Goal: Task Accomplishment & Management: Complete application form

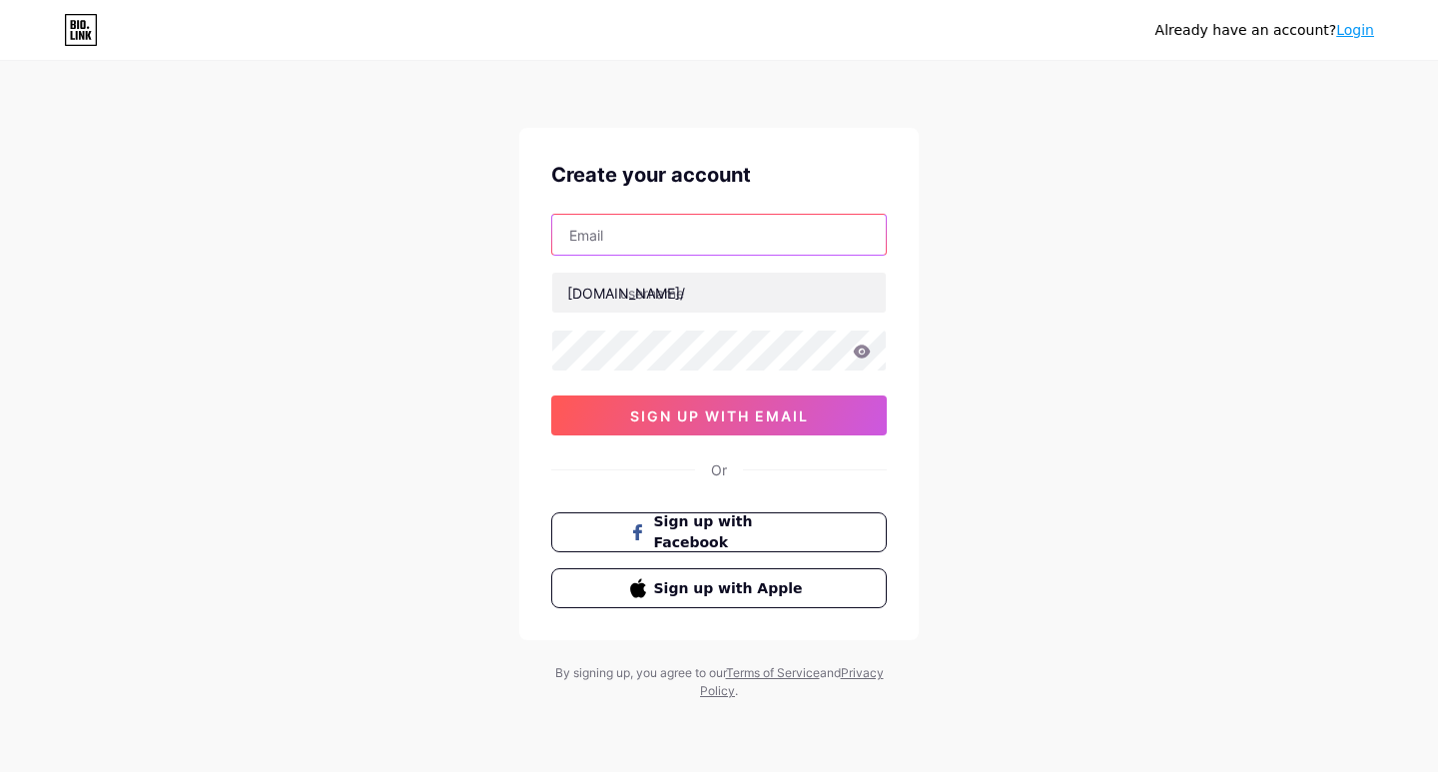
click at [660, 232] on input "text" at bounding box center [718, 235] width 333 height 40
type input "[EMAIL_ADDRESS][DOMAIN_NAME]"
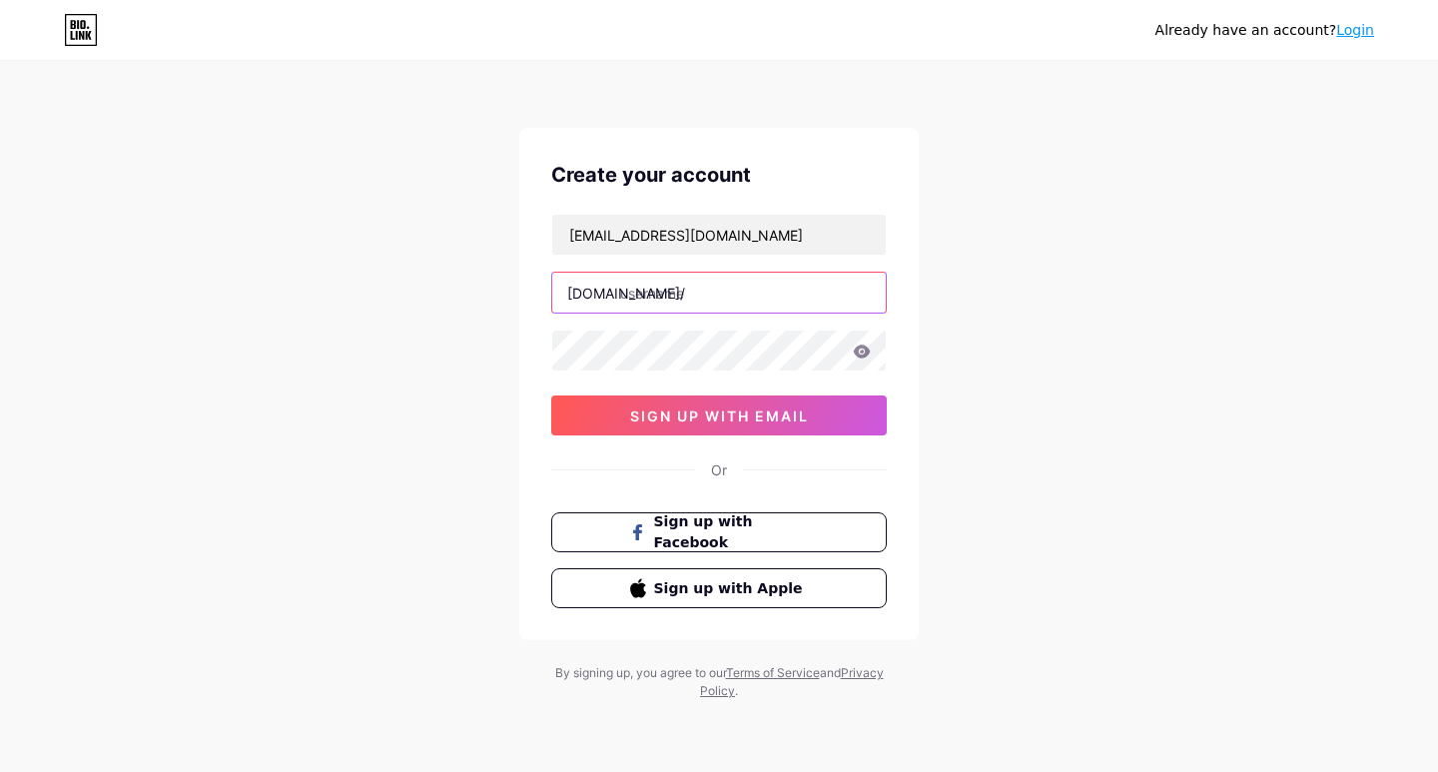
click at [693, 292] on input "text" at bounding box center [718, 293] width 333 height 40
click at [667, 297] on input "text" at bounding box center [718, 293] width 333 height 40
paste input "asiantobaccopvtltd"
type input "asiantobaccopvtltd"
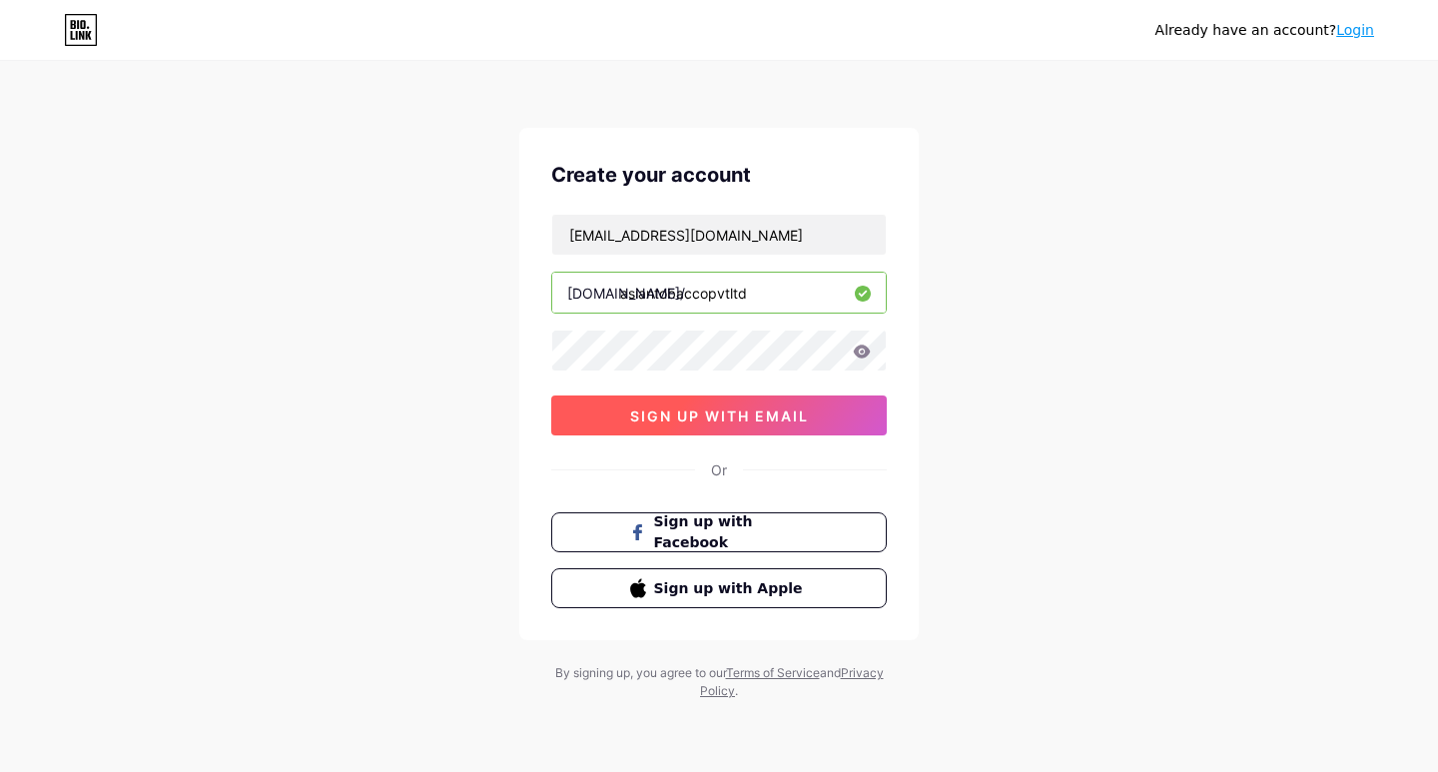
click at [775, 415] on span "sign up with email" at bounding box center [719, 415] width 179 height 17
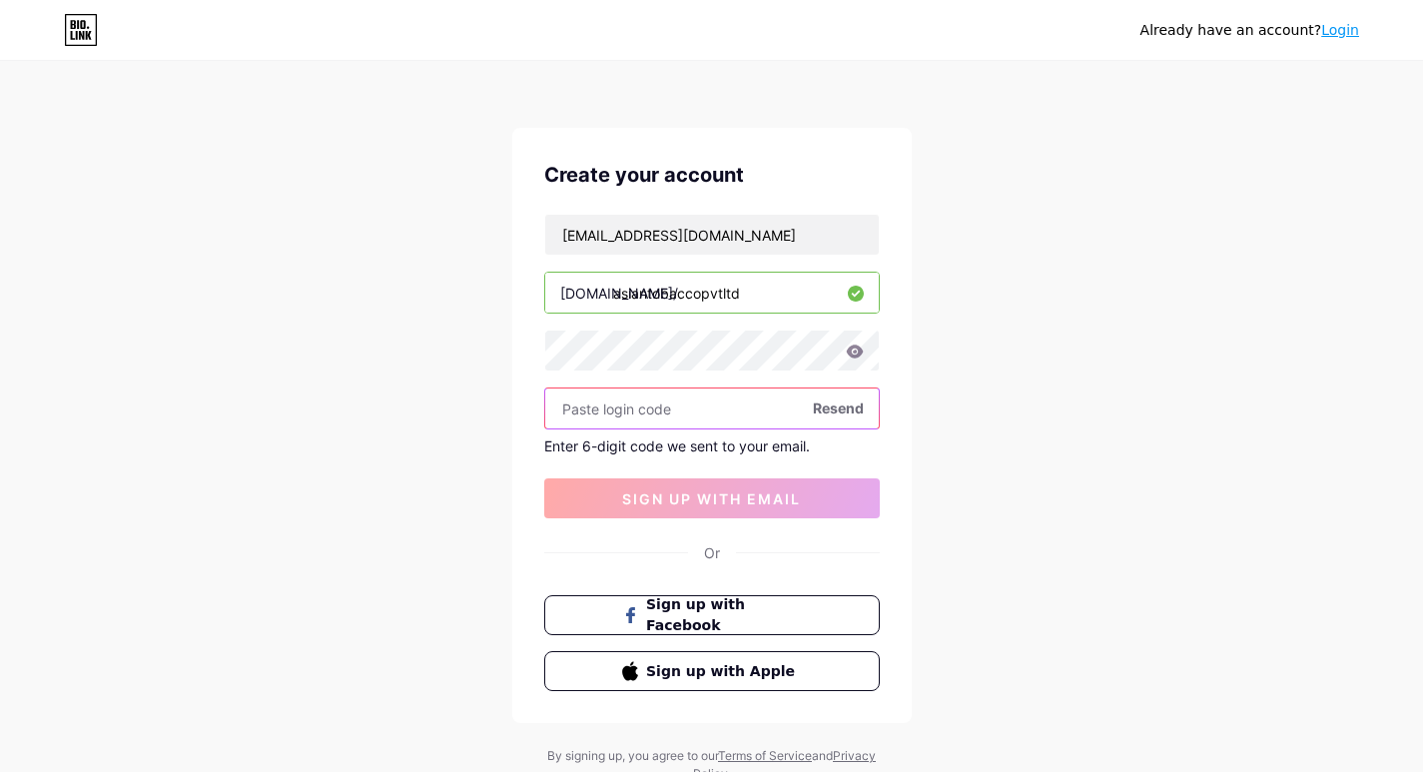
paste input "785418"
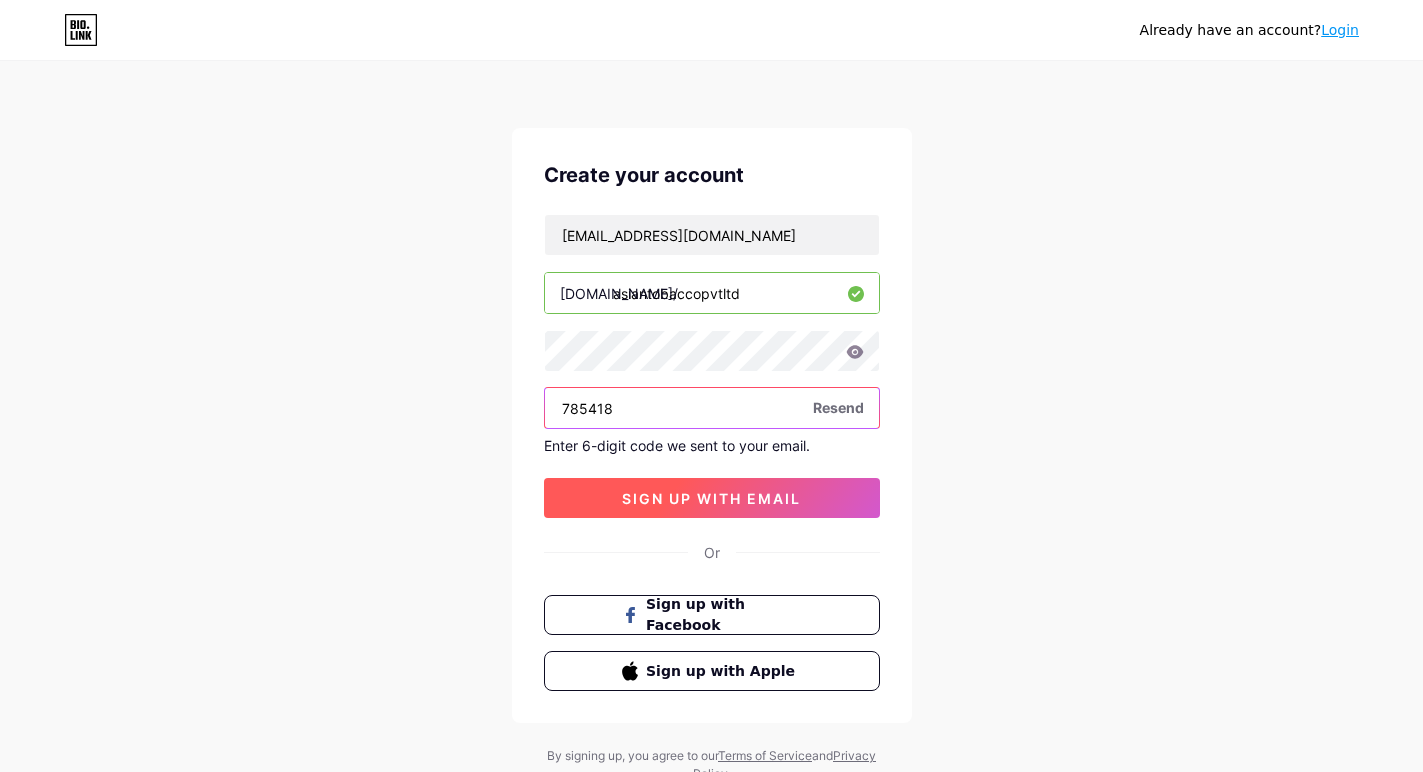
type input "785418"
click at [687, 497] on span "sign up with email" at bounding box center [711, 498] width 179 height 17
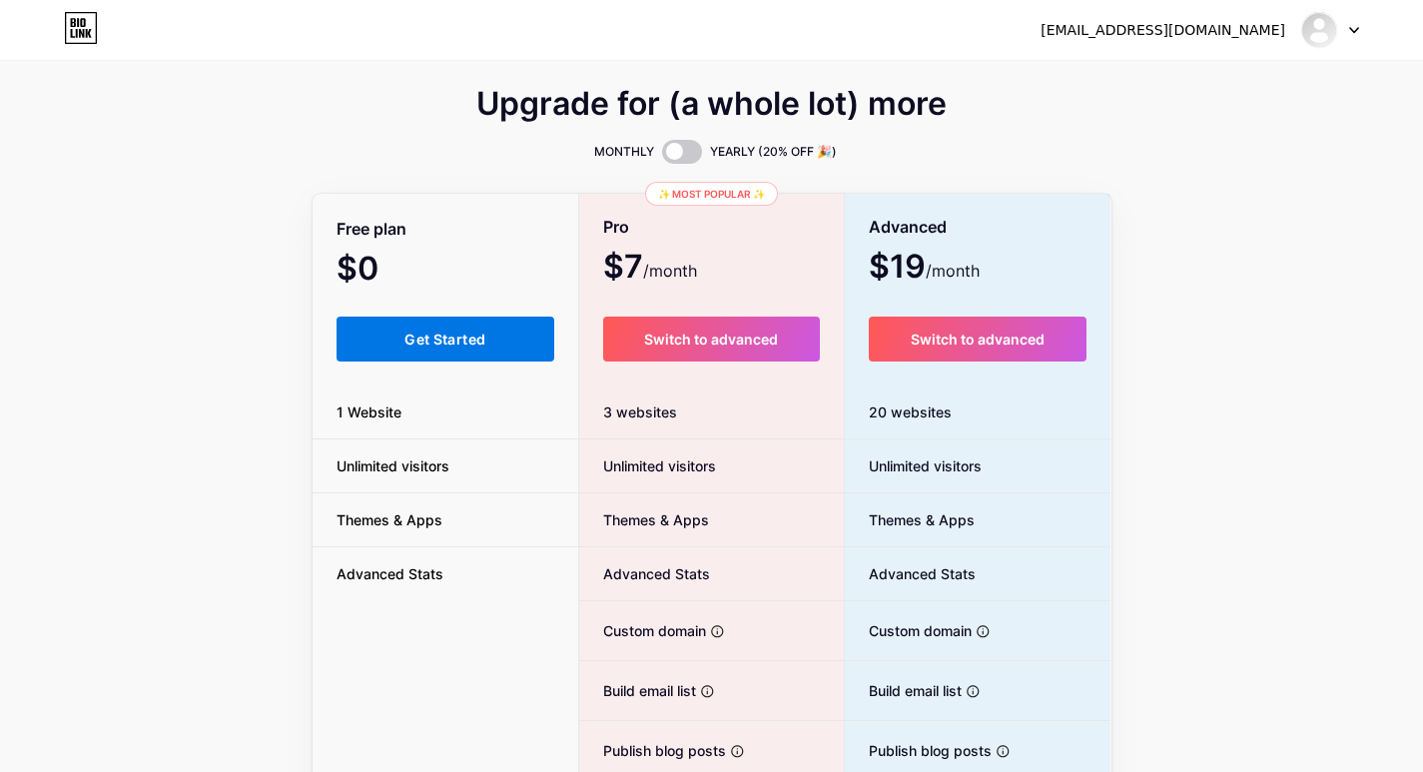
click at [454, 337] on span "Get Started" at bounding box center [444, 338] width 81 height 17
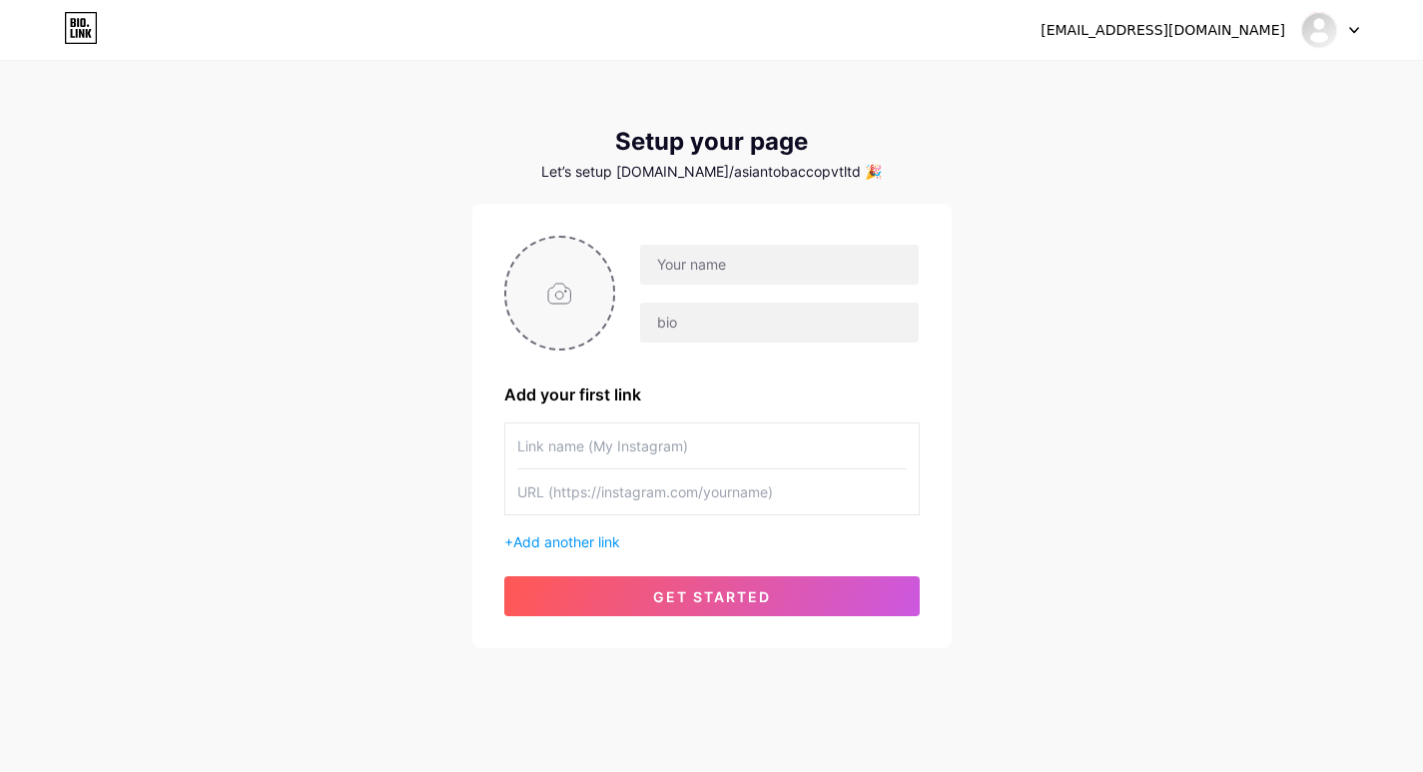
click at [551, 303] on input "file" at bounding box center [560, 293] width 108 height 111
type input "C:\fakepath\logo2.png"
click at [715, 253] on input "text" at bounding box center [779, 265] width 278 height 40
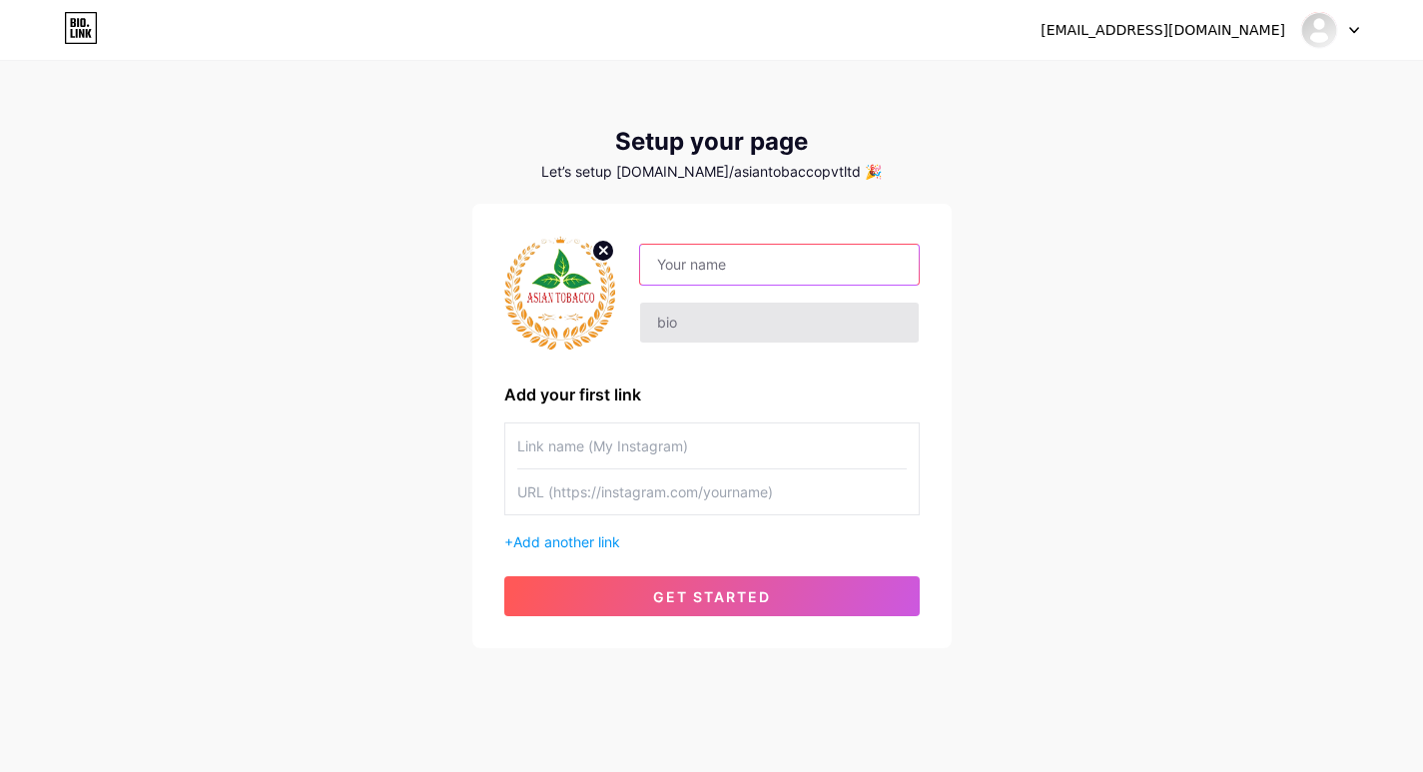
paste input "Asian Tobacco PVT Ltd."
type input "Asian Tobacco PVT Ltd."
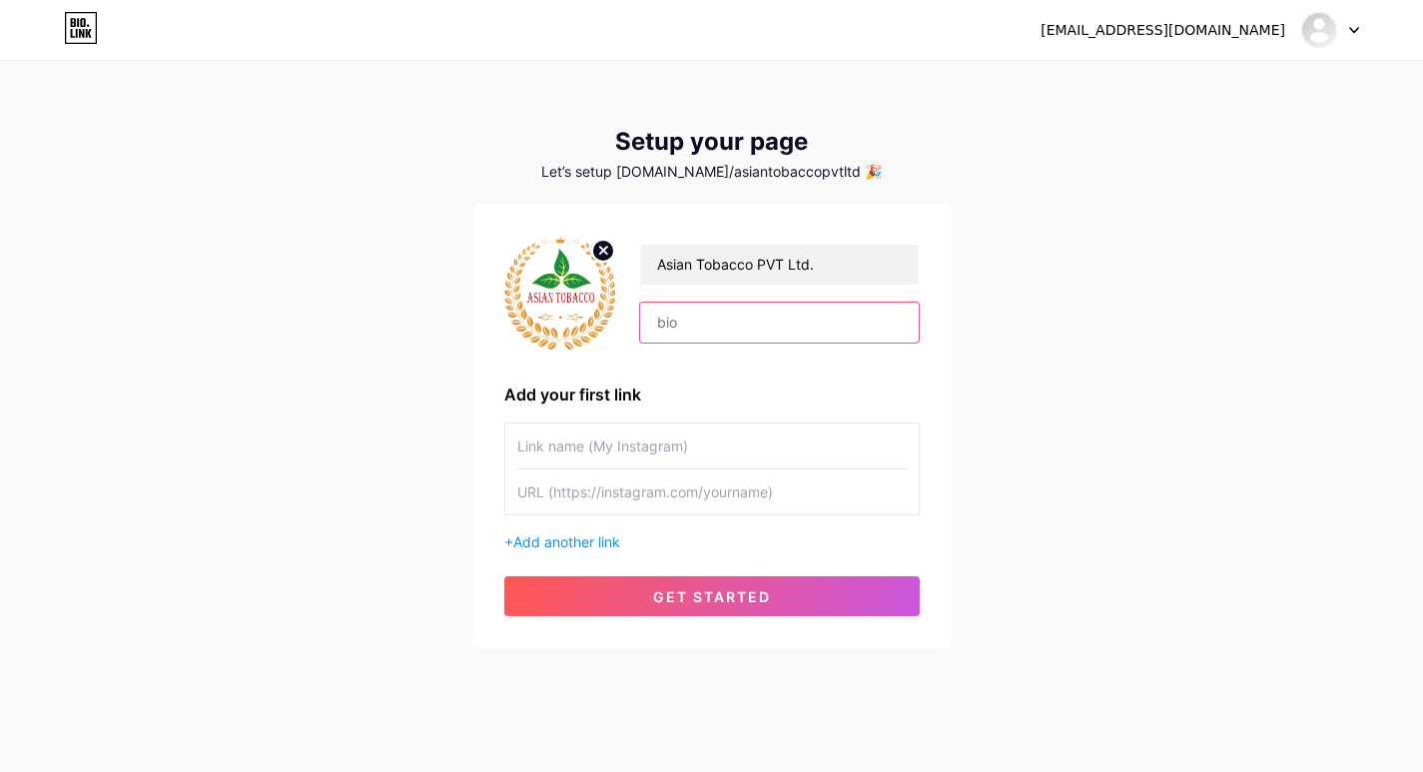
click at [741, 320] on input "text" at bounding box center [779, 323] width 278 height 40
paste input "Asian Tobacco (PVT) Ltd. is a leading tobacco company based in Ishwardi Export …"
type input "Asian Tobacco (PVT) Ltd. is a leading tobacco company based in Ishwardi Export …"
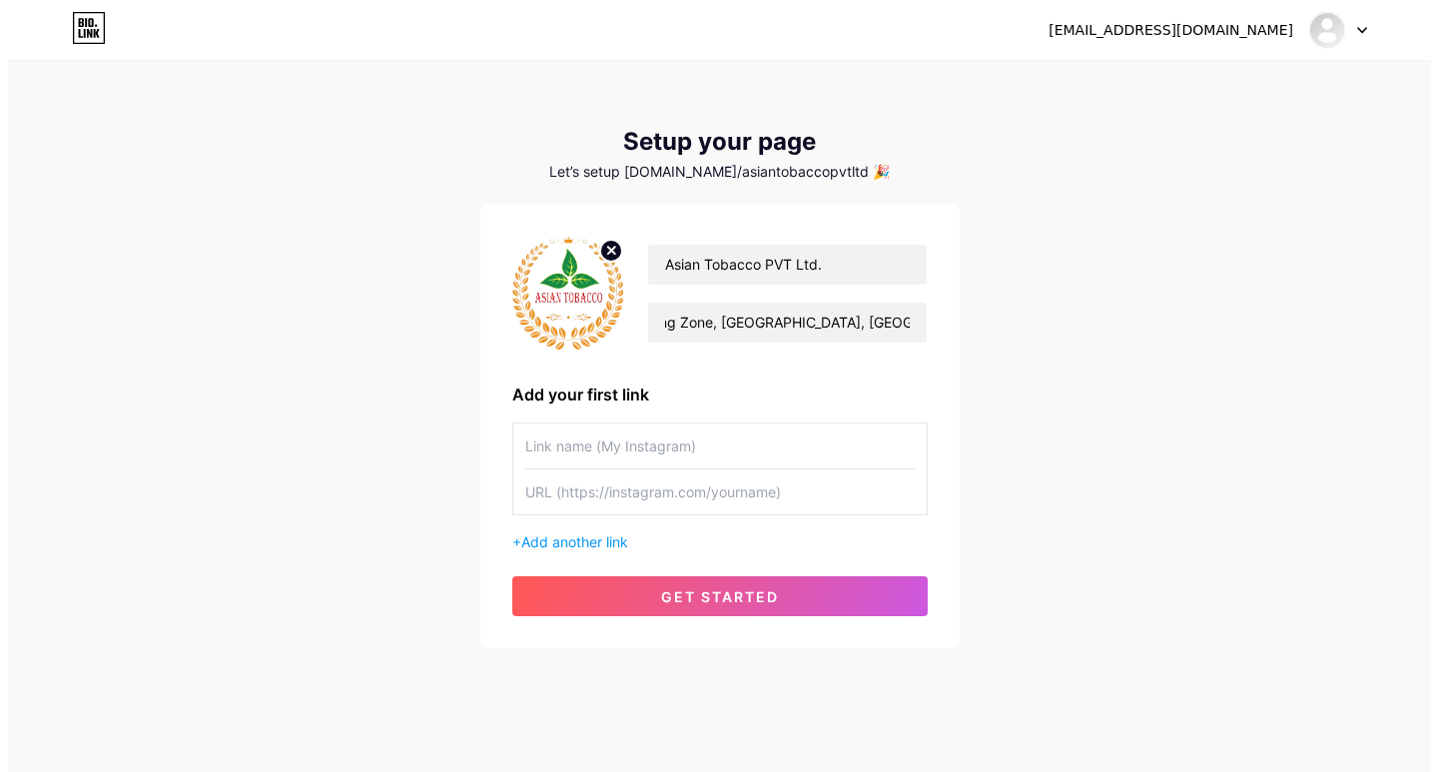
scroll to position [0, 0]
click at [582, 447] on input "text" at bounding box center [711, 445] width 389 height 45
paste input "Website:"
type input "Website"
click at [588, 494] on input "text" at bounding box center [711, 491] width 389 height 45
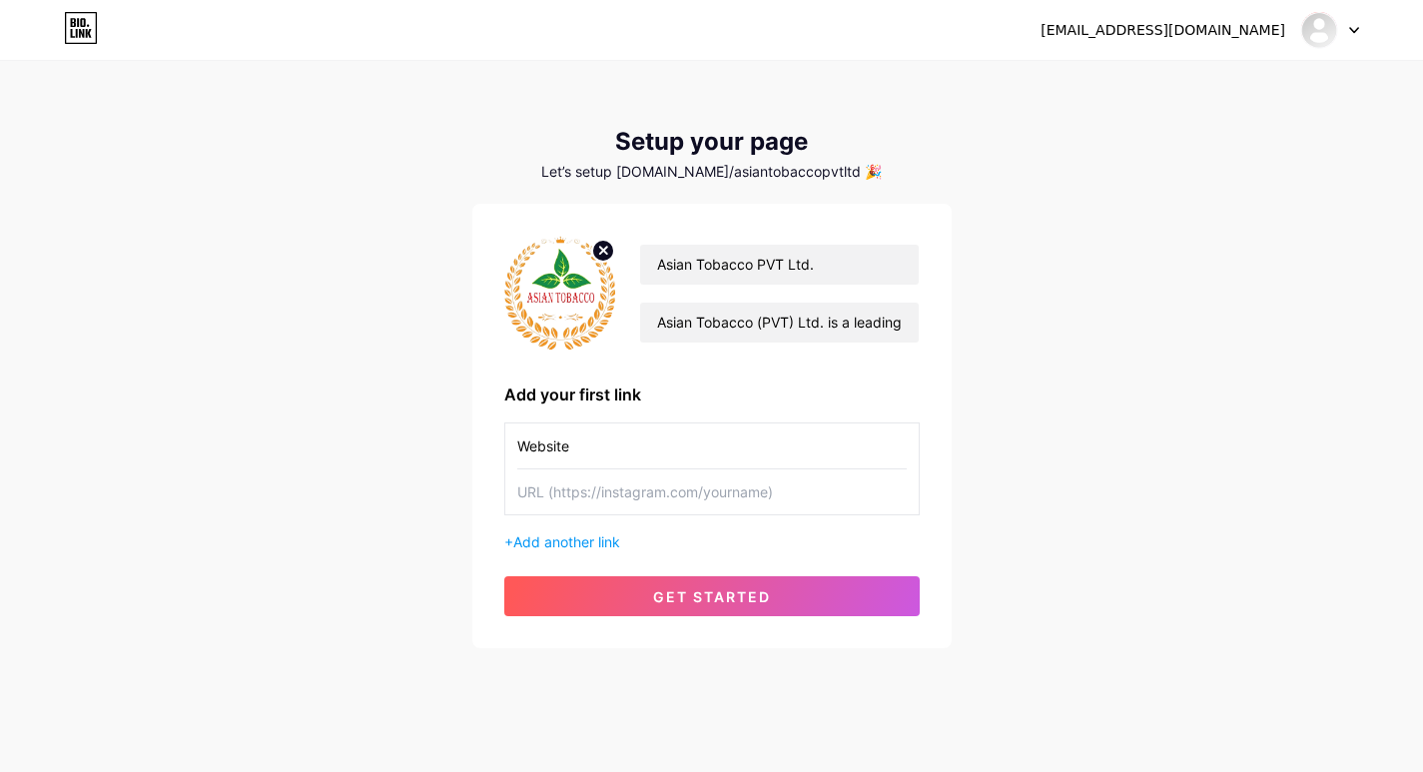
paste input "[URL][DOMAIN_NAME]"
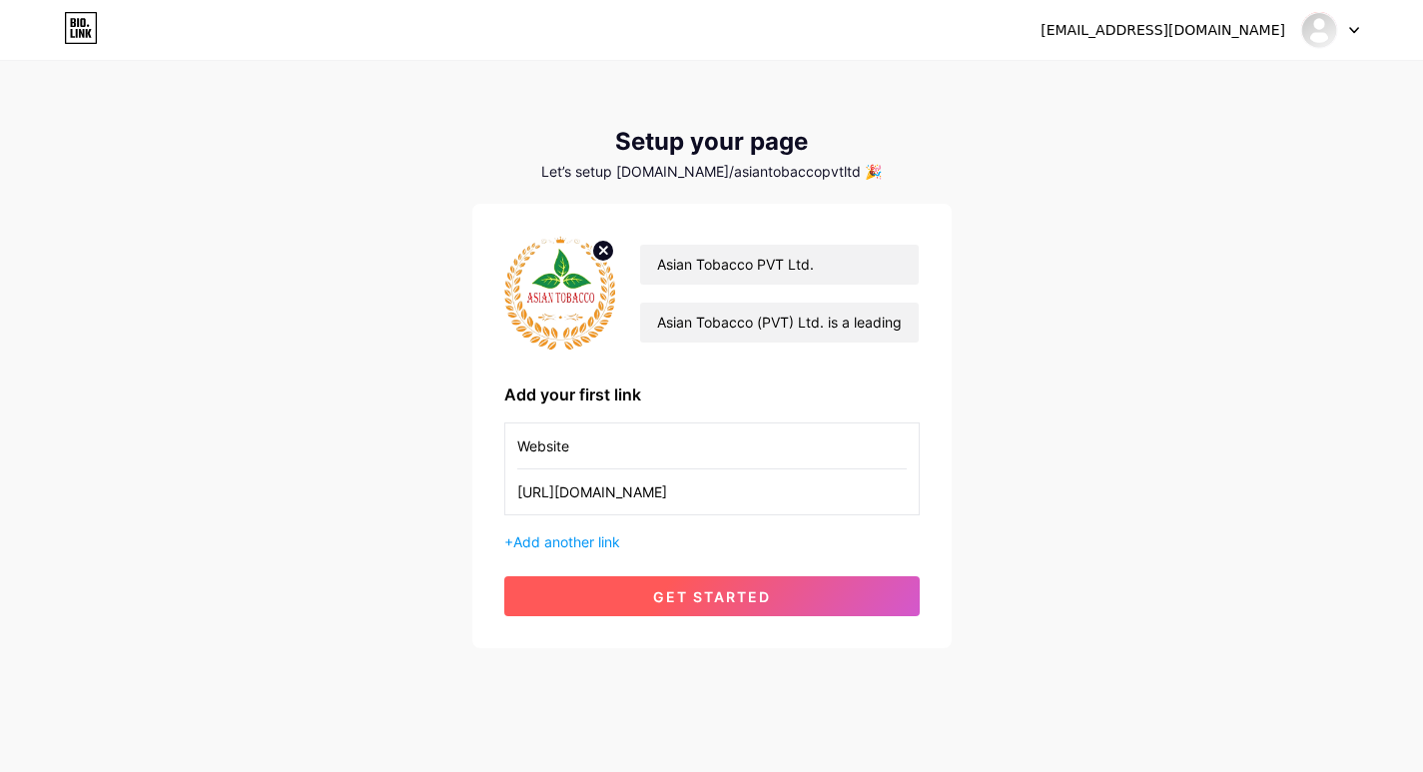
type input "[URL][DOMAIN_NAME]"
click at [759, 596] on span "get started" at bounding box center [712, 596] width 118 height 17
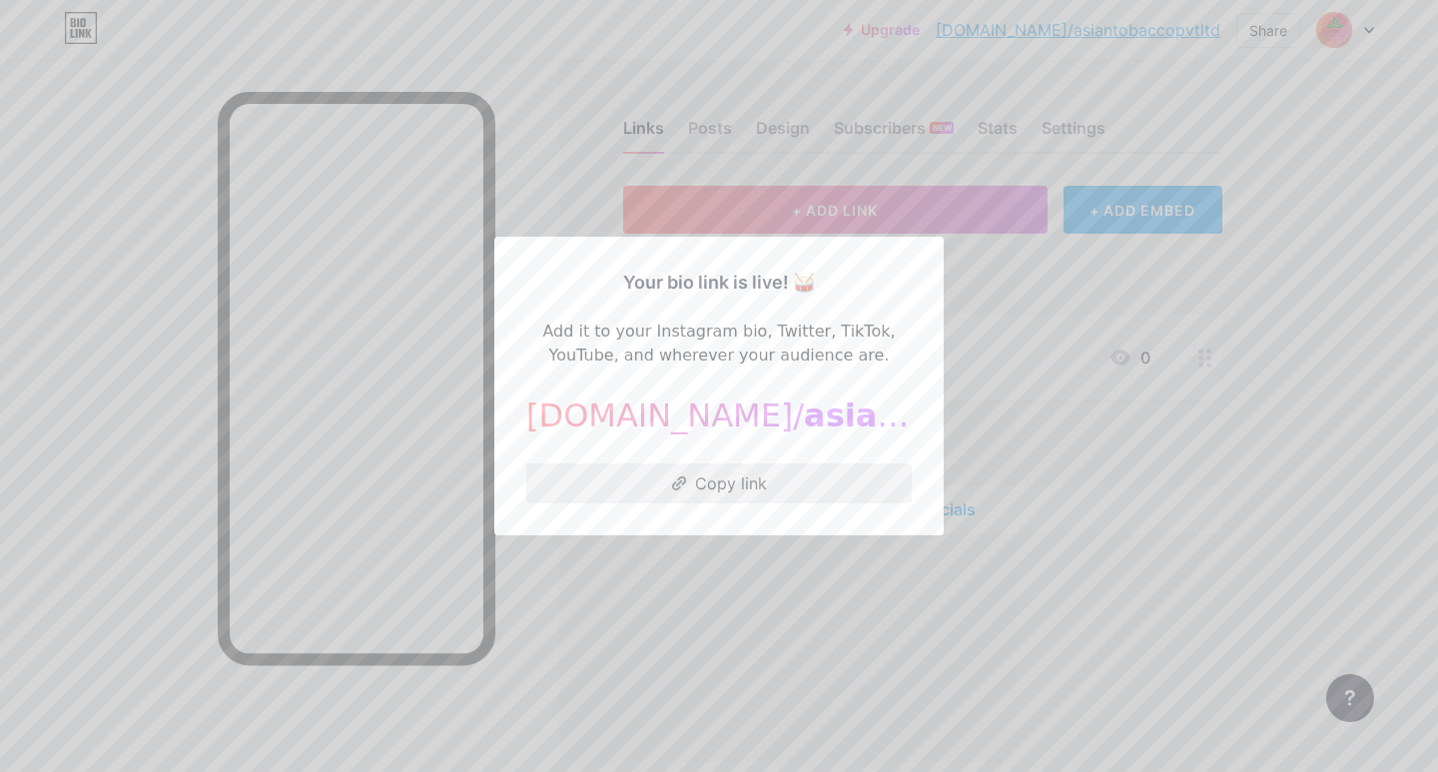
click at [745, 495] on button "Copy link" at bounding box center [718, 483] width 385 height 40
